Goal: Find contact information: Find contact information

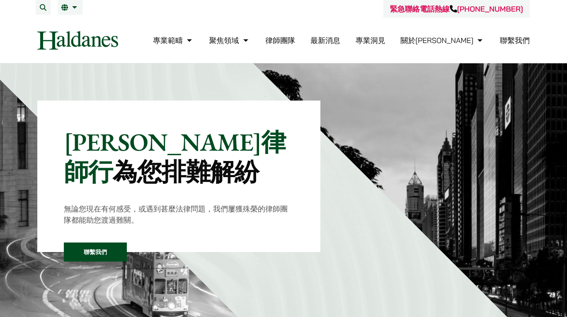
click at [522, 41] on link "聯繫我們" at bounding box center [515, 41] width 30 height 10
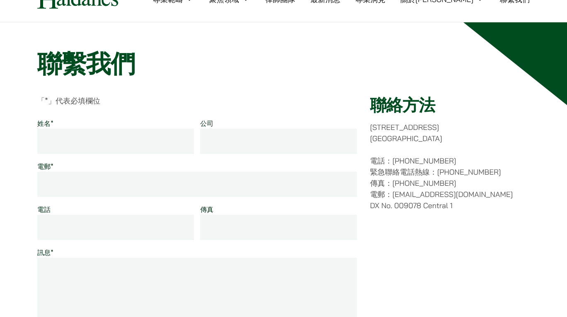
scroll to position [41, 0]
drag, startPoint x: 413, startPoint y: 186, endPoint x: 455, endPoint y: 184, distance: 41.5
click at [455, 184] on p "電話：(852) 2868 1234 緊急聯絡電話熱線：(852) 9763 5524 傳真：(852) 2845 1637 電郵：enquiries@hal…" at bounding box center [449, 183] width 159 height 56
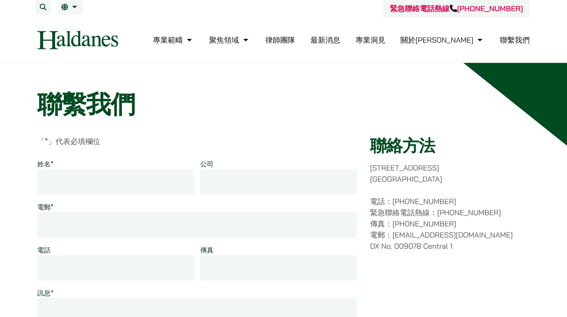
scroll to position [0, 0]
